Goal: Communication & Community: Answer question/provide support

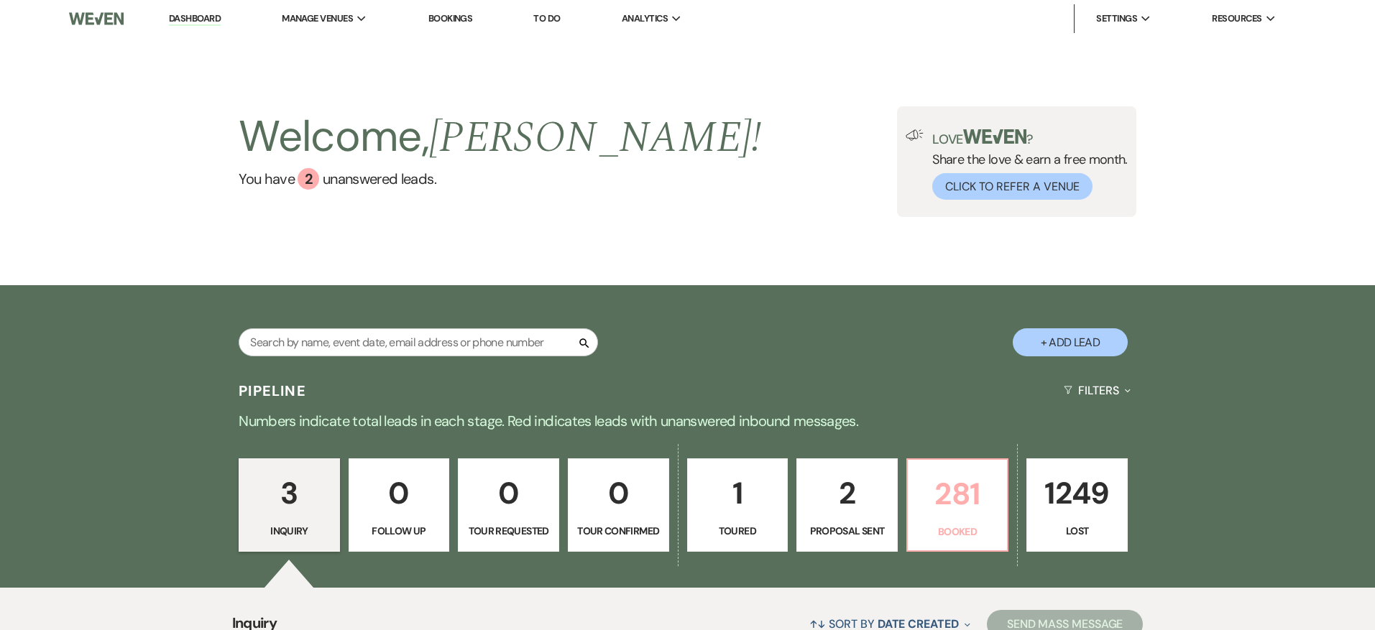
click at [921, 487] on p "281" at bounding box center [957, 494] width 83 height 48
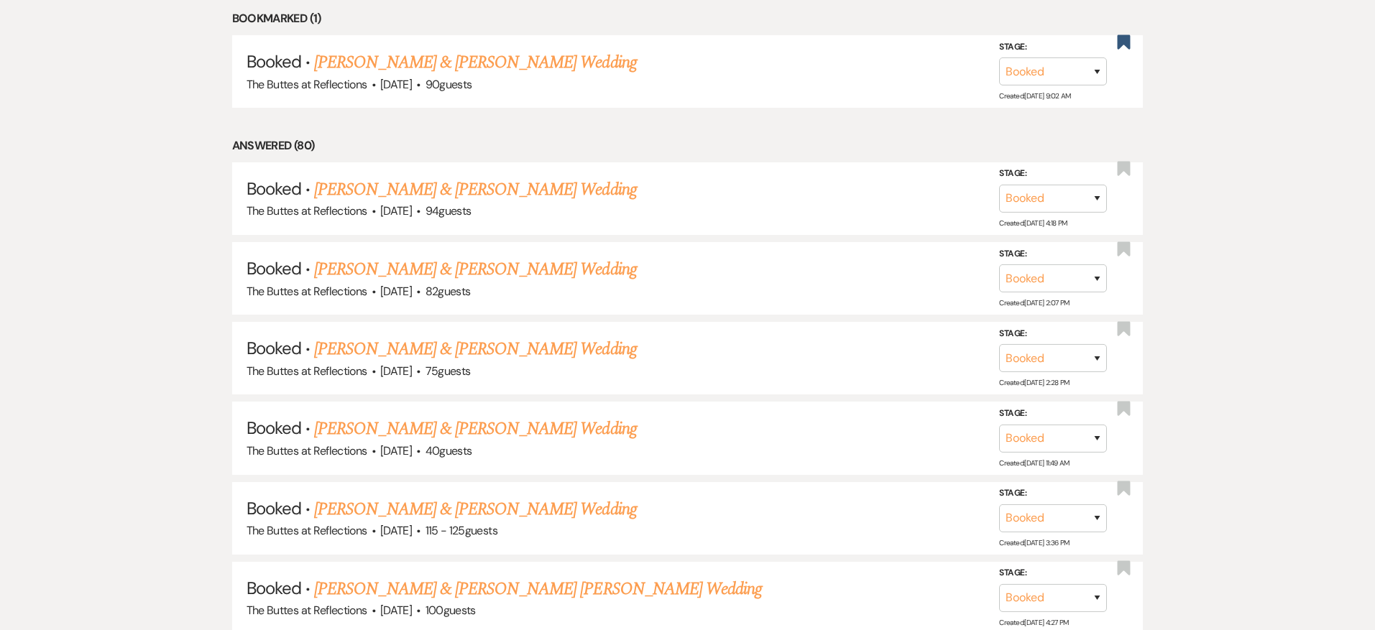
scroll to position [678, 0]
click at [502, 196] on link "[PERSON_NAME] & [PERSON_NAME] Wedding" at bounding box center [475, 192] width 322 height 26
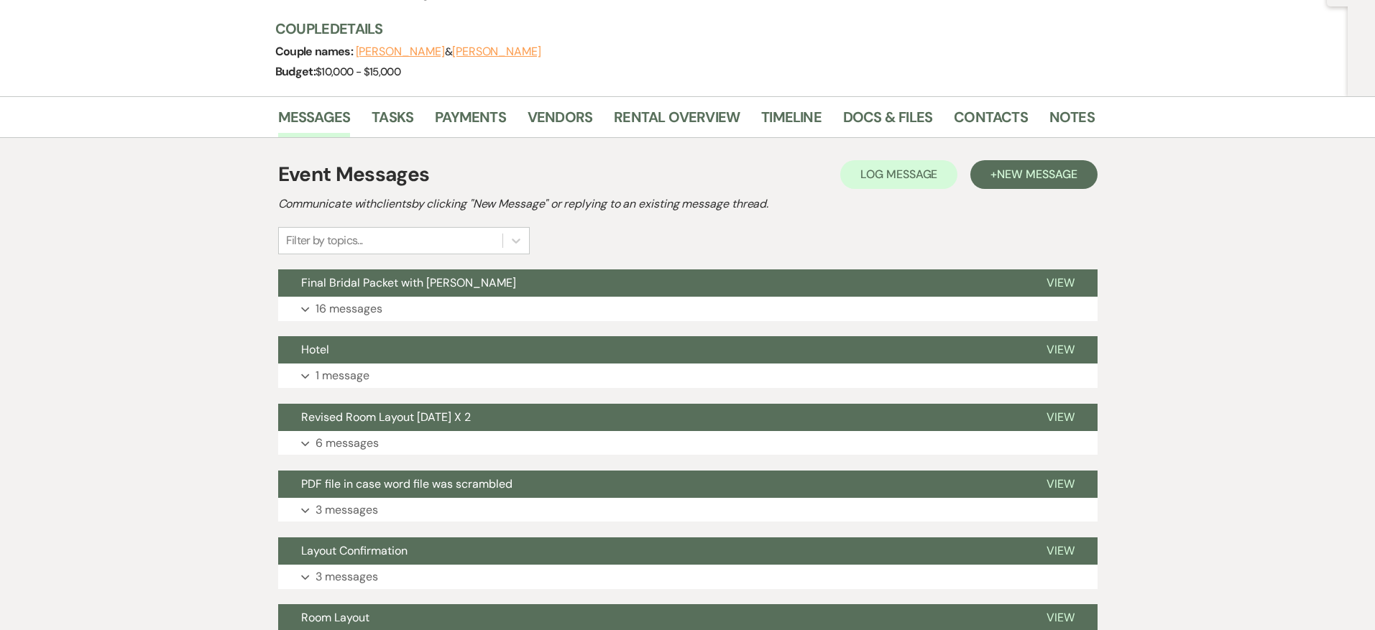
scroll to position [181, 0]
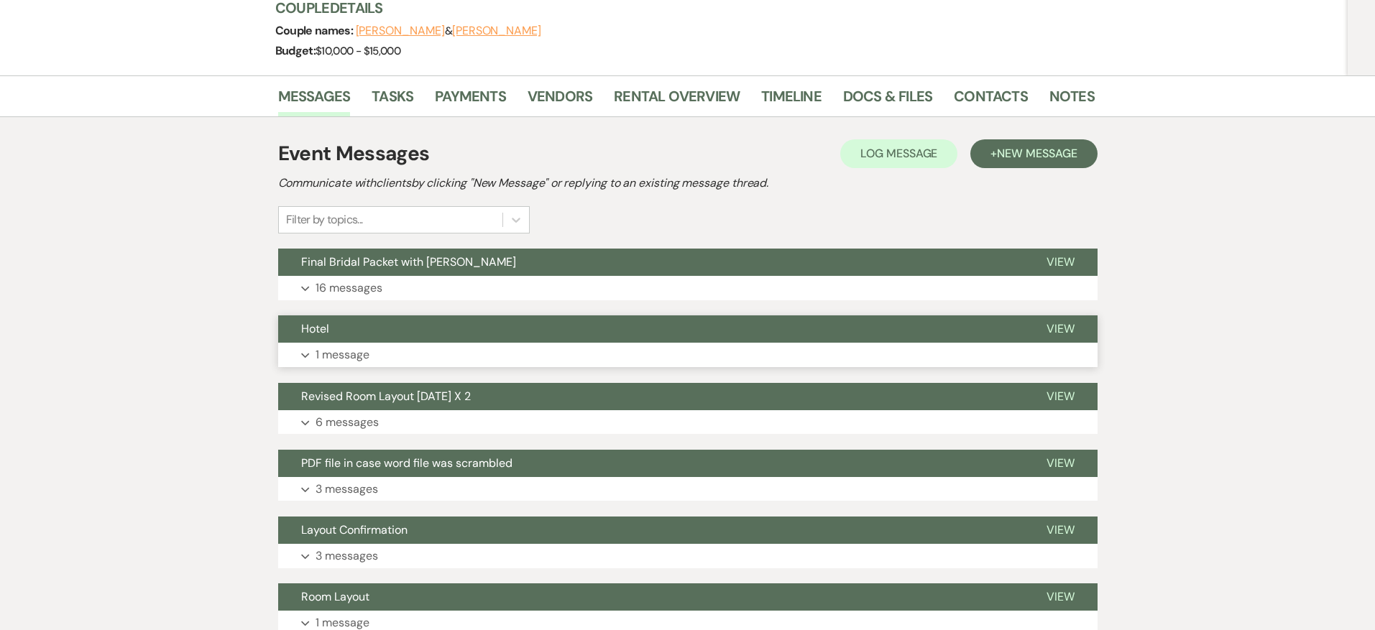
click at [532, 339] on button "Hotel" at bounding box center [650, 329] width 745 height 27
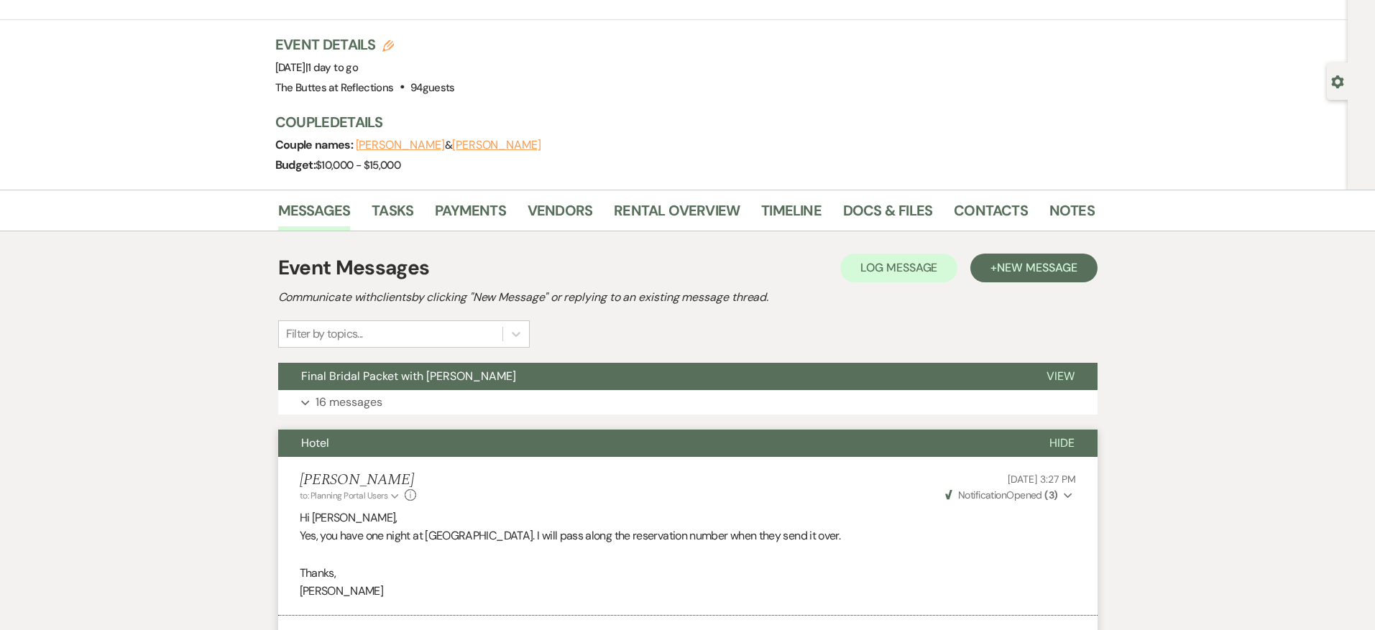
scroll to position [0, 0]
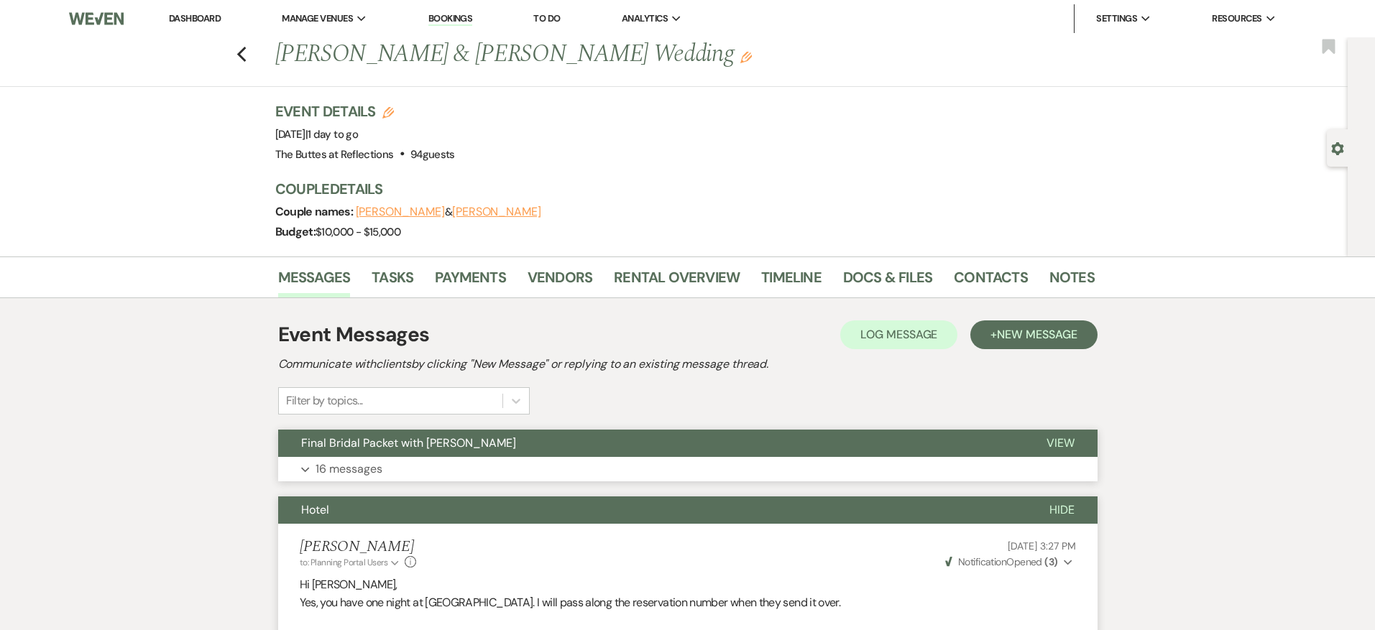
click at [548, 433] on button "Final Bridal Packet with [PERSON_NAME]" at bounding box center [650, 443] width 745 height 27
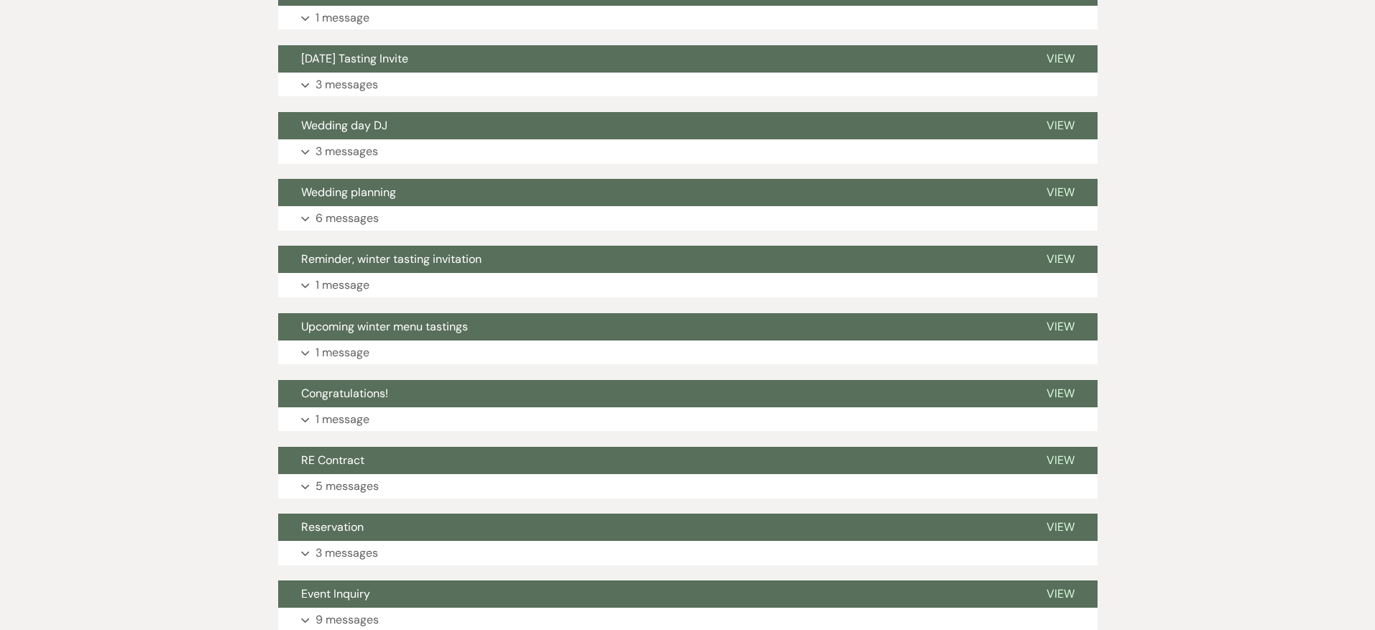
scroll to position [3675, 0]
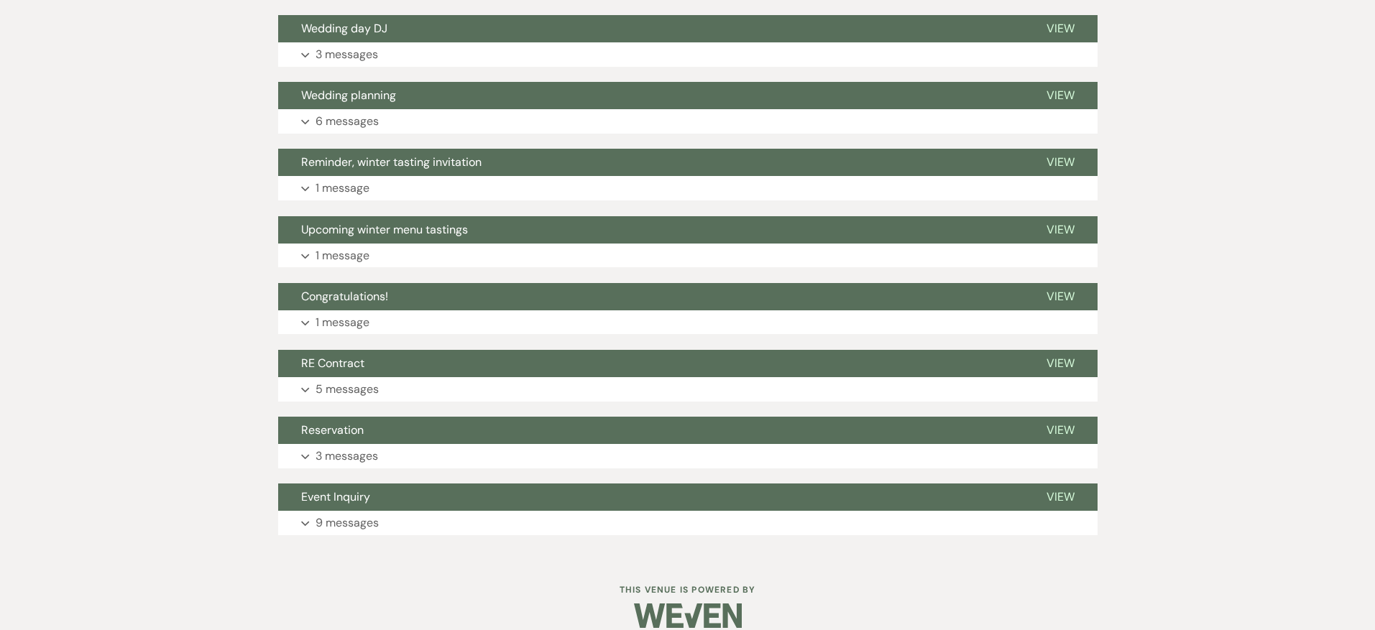
click at [544, 386] on button "Expand 5 messages" at bounding box center [687, 389] width 819 height 24
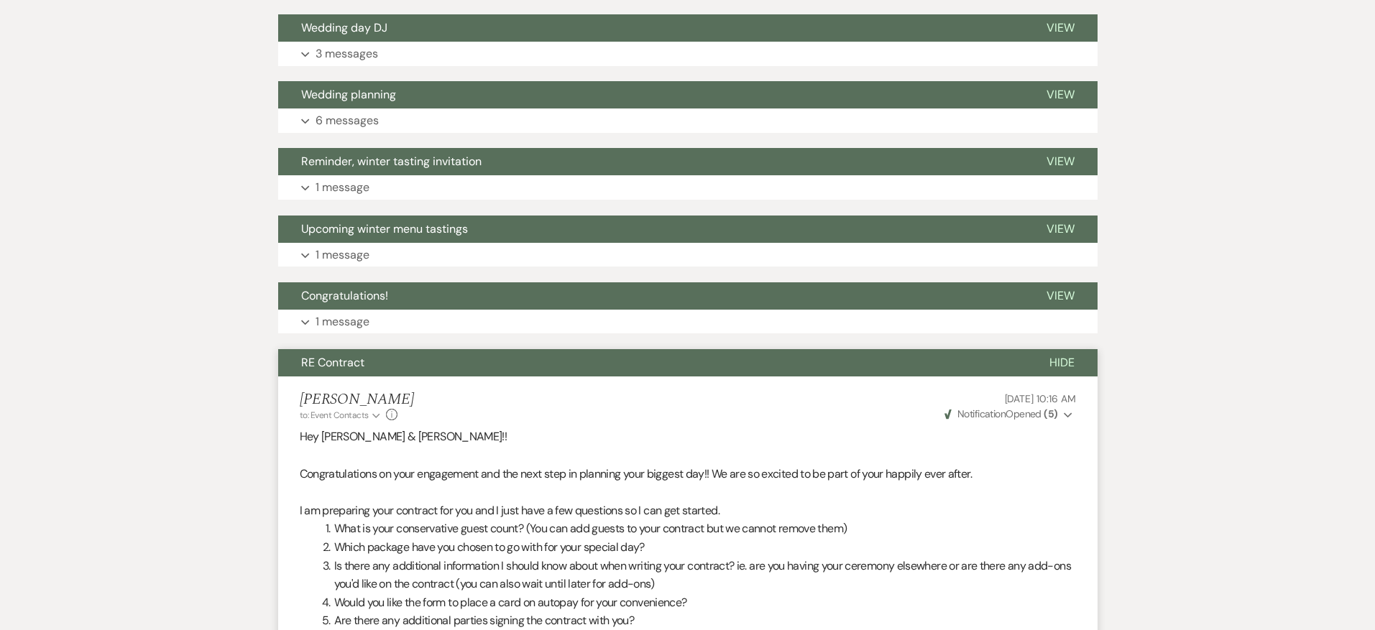
scroll to position [3583, 0]
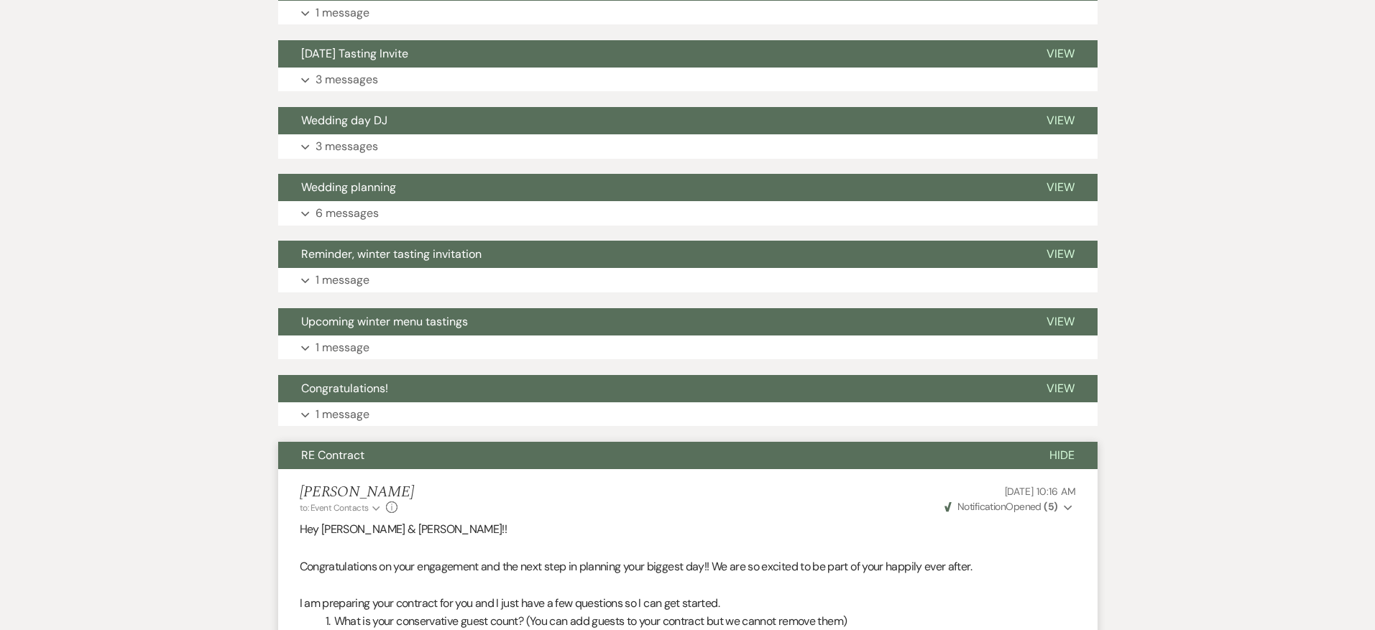
click at [435, 387] on button "Congratulations!" at bounding box center [650, 388] width 745 height 27
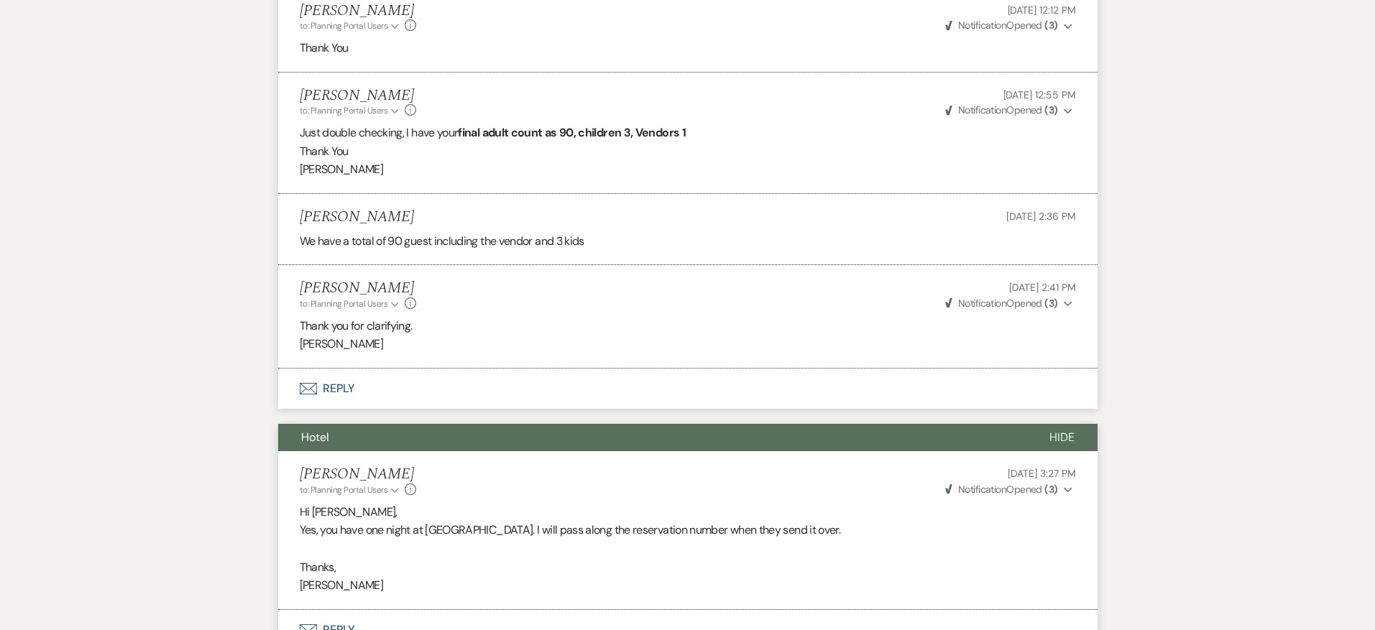
scroll to position [2403, 0]
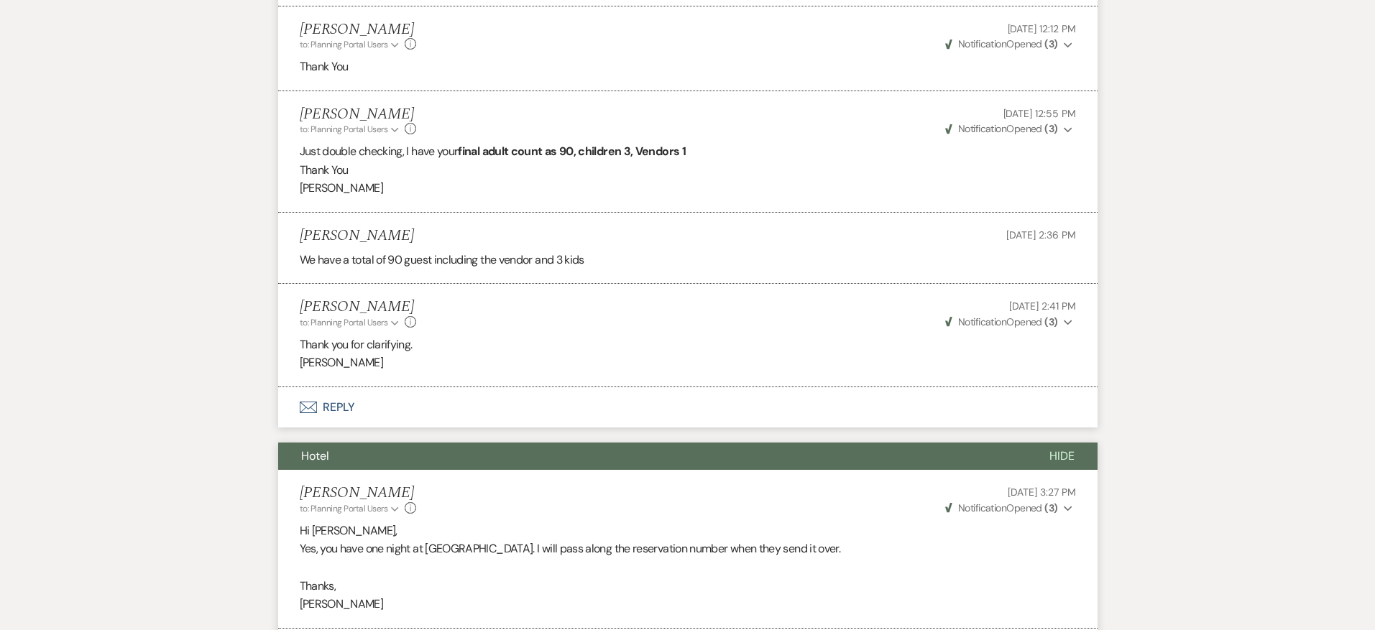
click at [422, 451] on button "Hotel" at bounding box center [652, 456] width 748 height 27
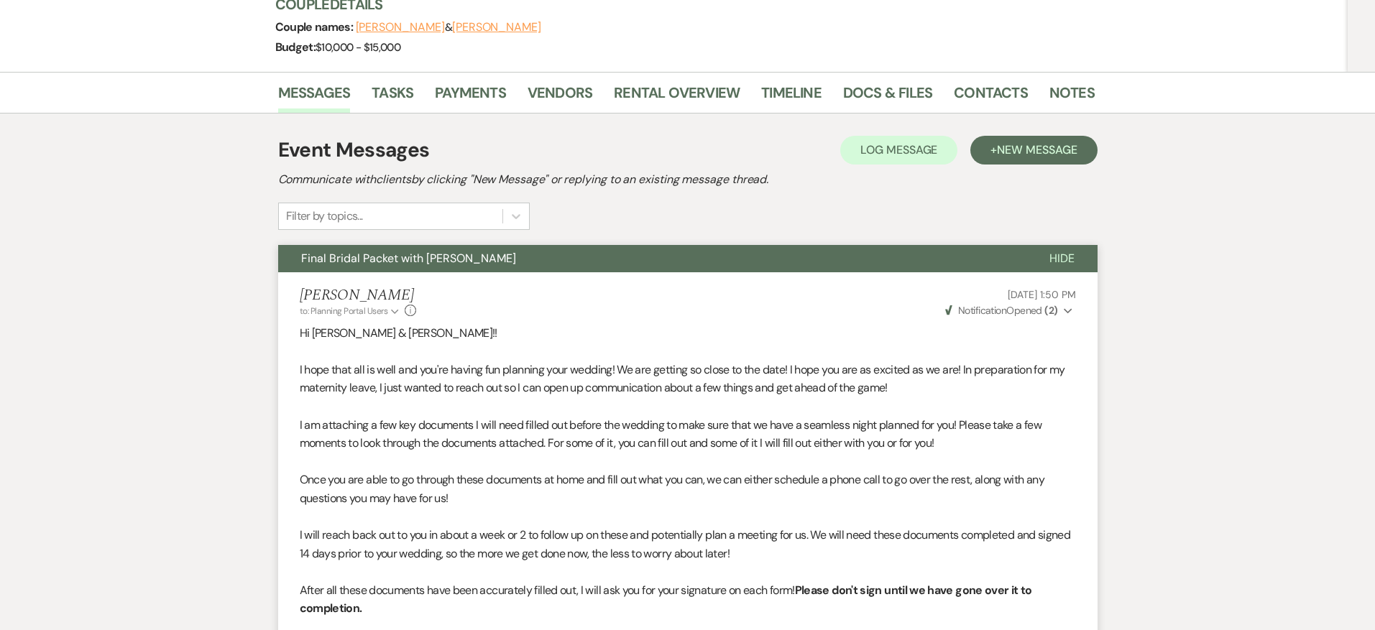
scroll to position [188, 0]
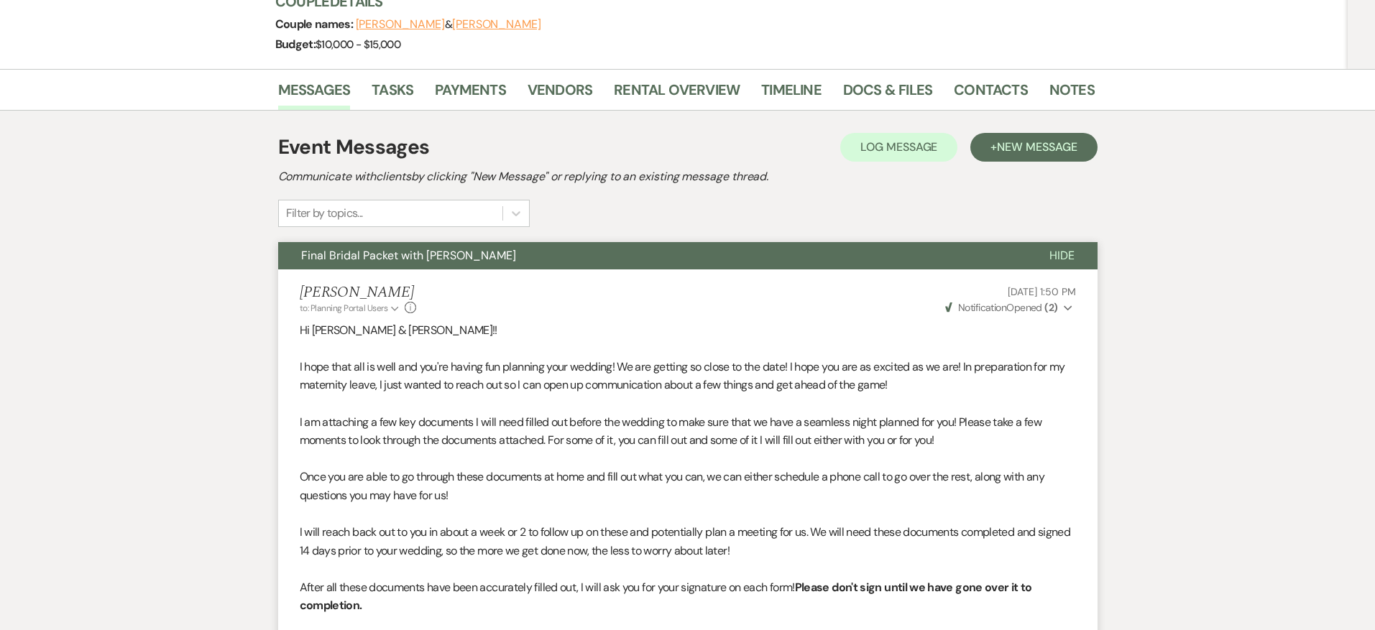
click at [438, 252] on span "Final Bridal Packet with [PERSON_NAME]" at bounding box center [408, 255] width 215 height 15
